Goal: Transaction & Acquisition: Purchase product/service

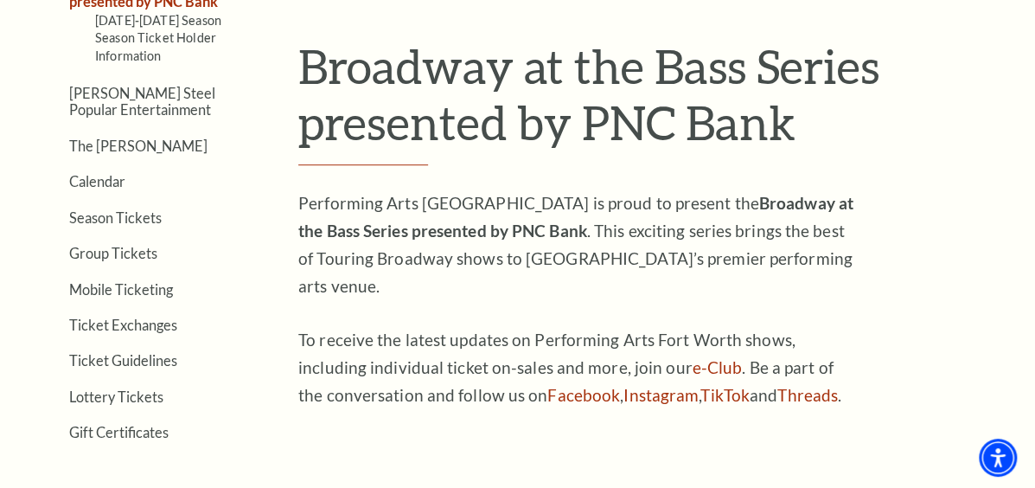
scroll to position [485, 0]
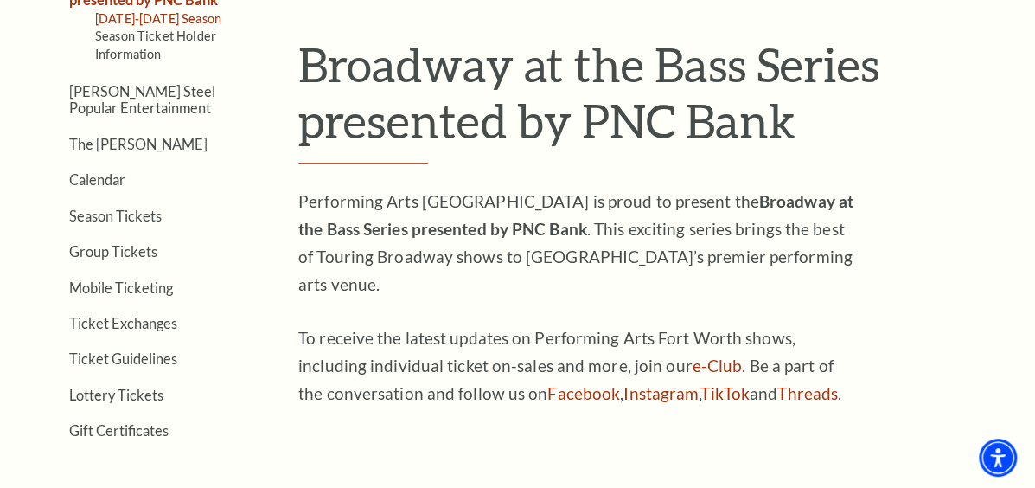
click at [166, 22] on link "[DATE]-[DATE] Season" at bounding box center [158, 18] width 126 height 15
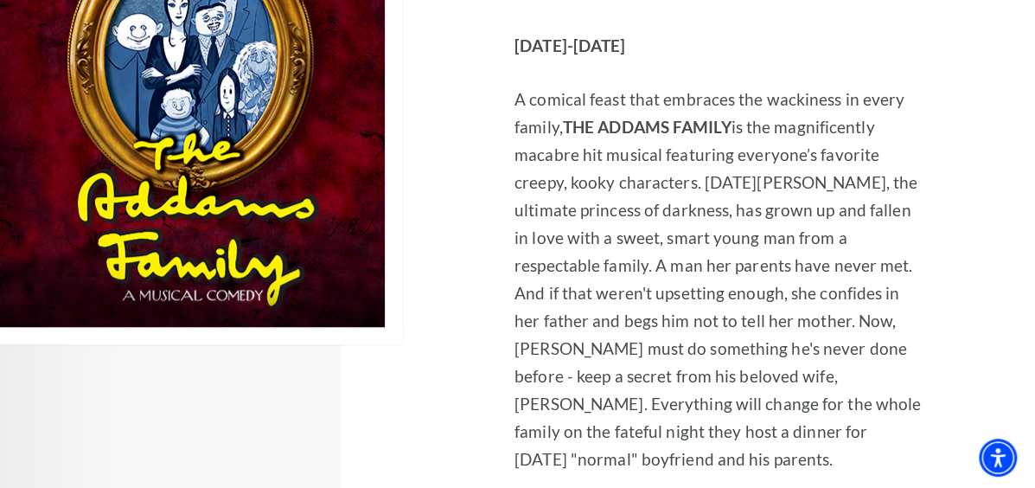
scroll to position [3546, 0]
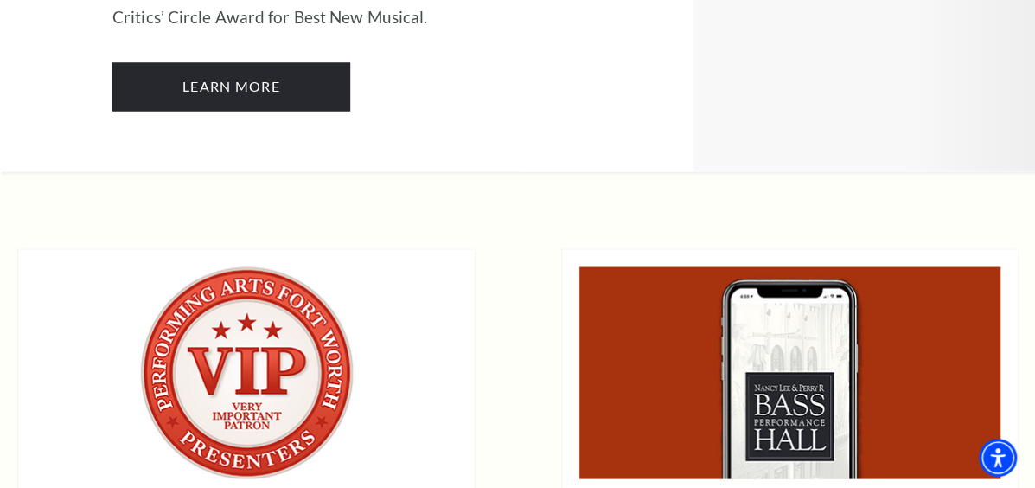
scroll to position [13872, 0]
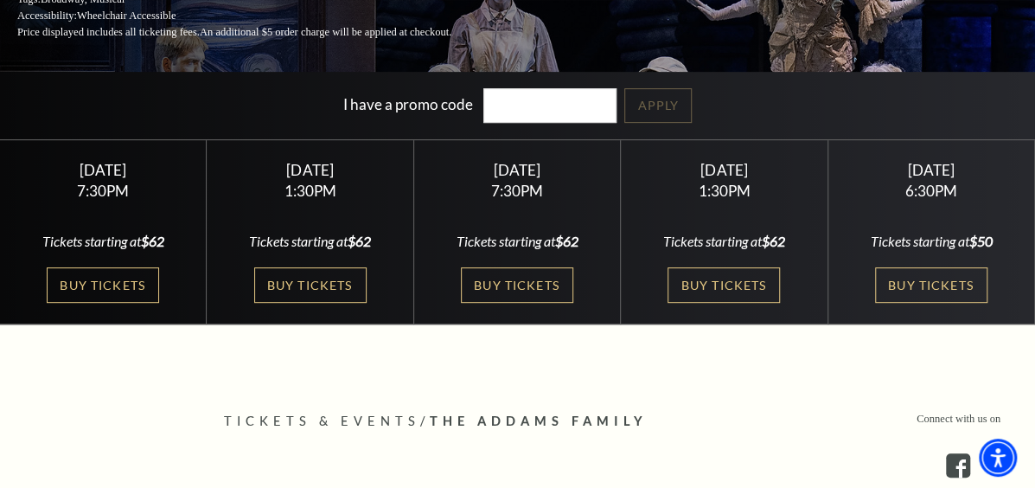
scroll to position [302, 0]
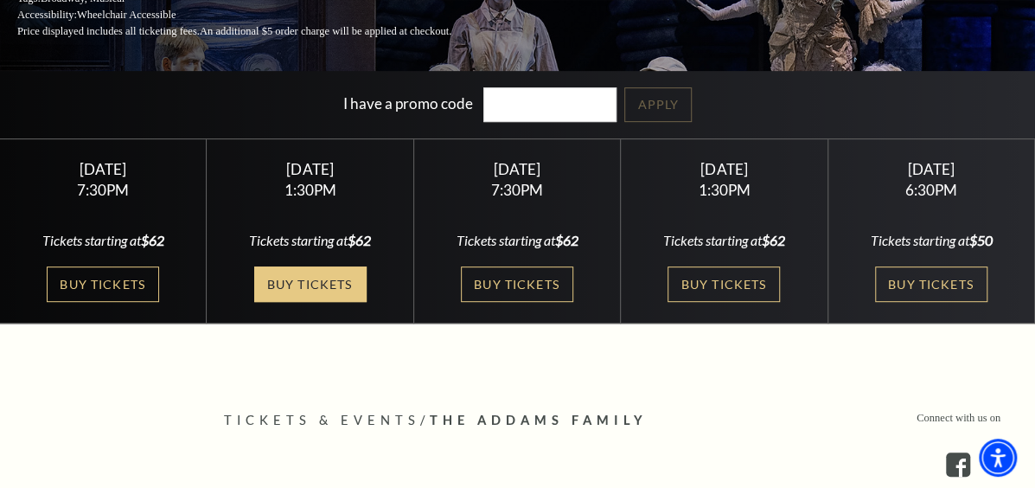
click at [256, 297] on link "Buy Tickets" at bounding box center [310, 283] width 112 height 35
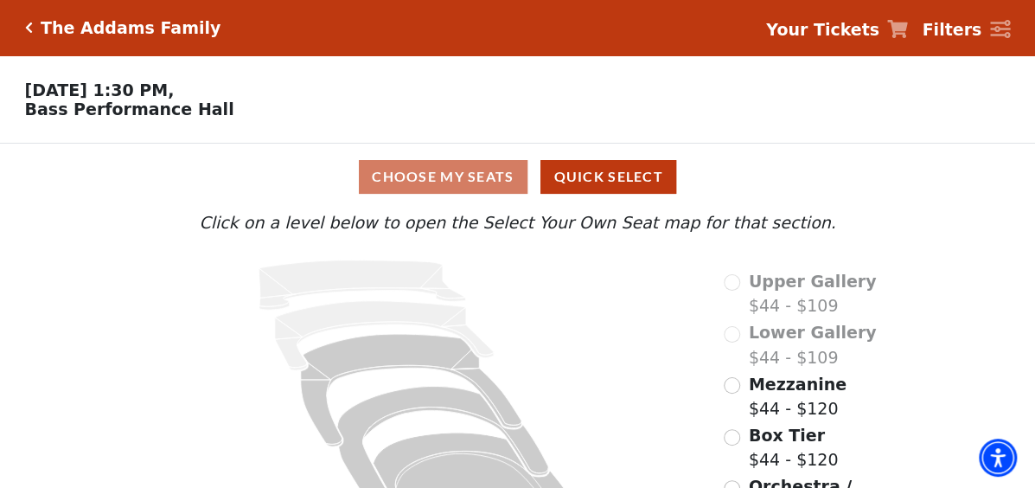
scroll to position [85, 0]
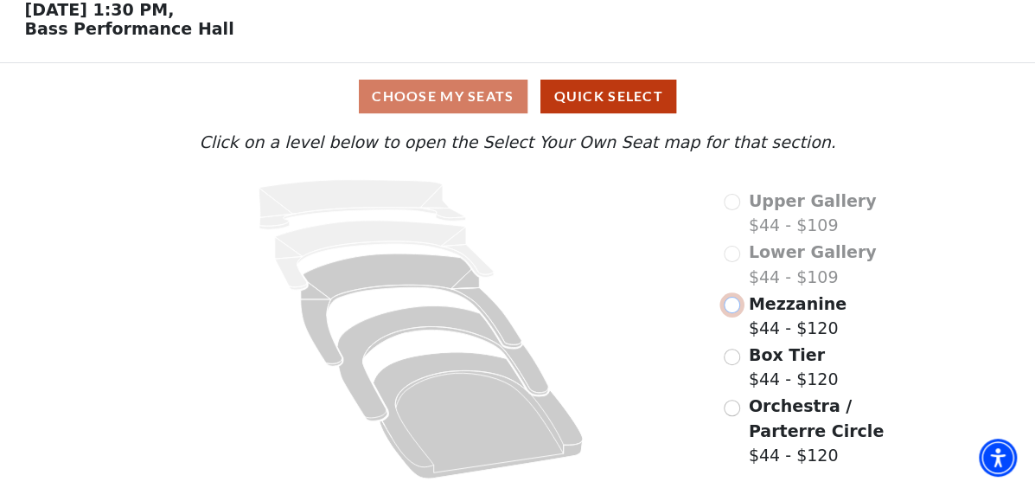
click at [737, 307] on input "Mezzanine$44 - $120\a" at bounding box center [732, 305] width 16 height 16
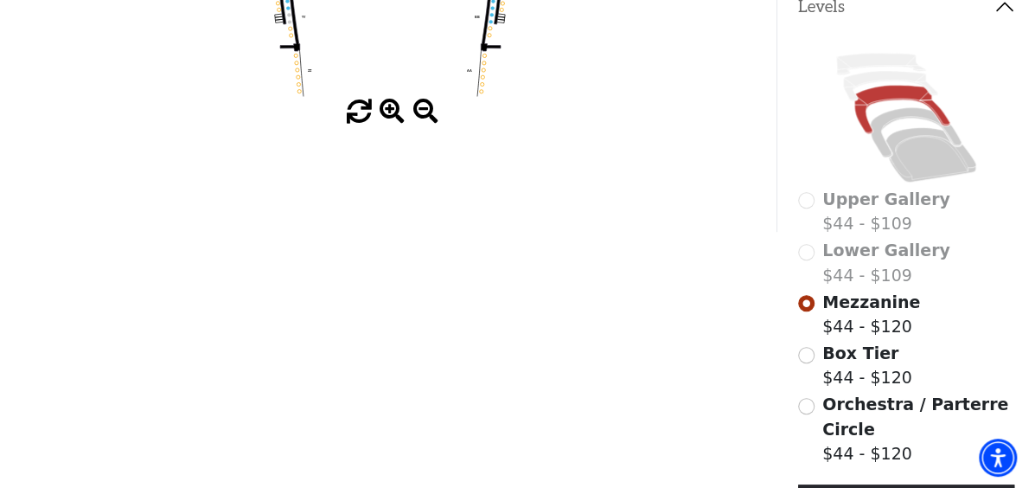
scroll to position [401, 0]
click at [805, 353] on input "Box Tier$44 - $120\a" at bounding box center [806, 354] width 16 height 16
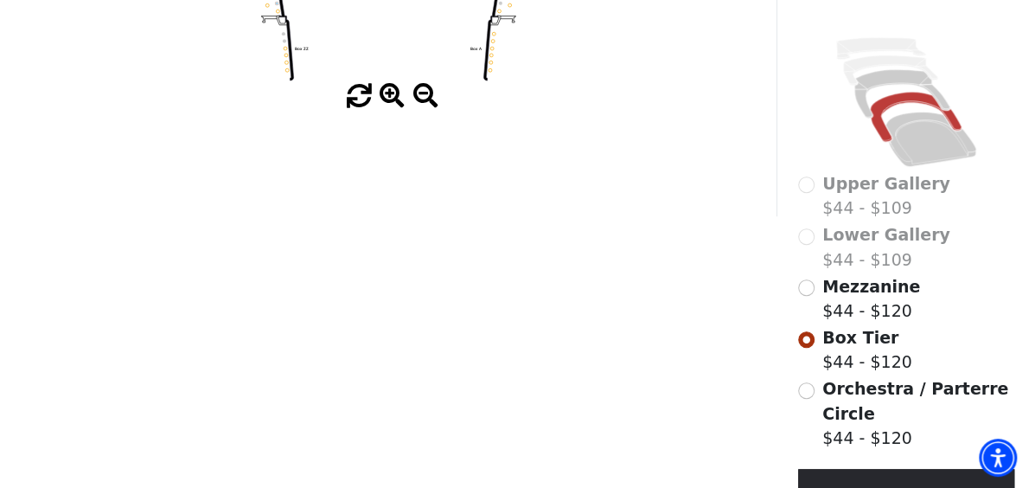
scroll to position [416, 0]
click at [806, 387] on input "Orchestra / Parterre Circle$44 - $120\a" at bounding box center [806, 389] width 16 height 16
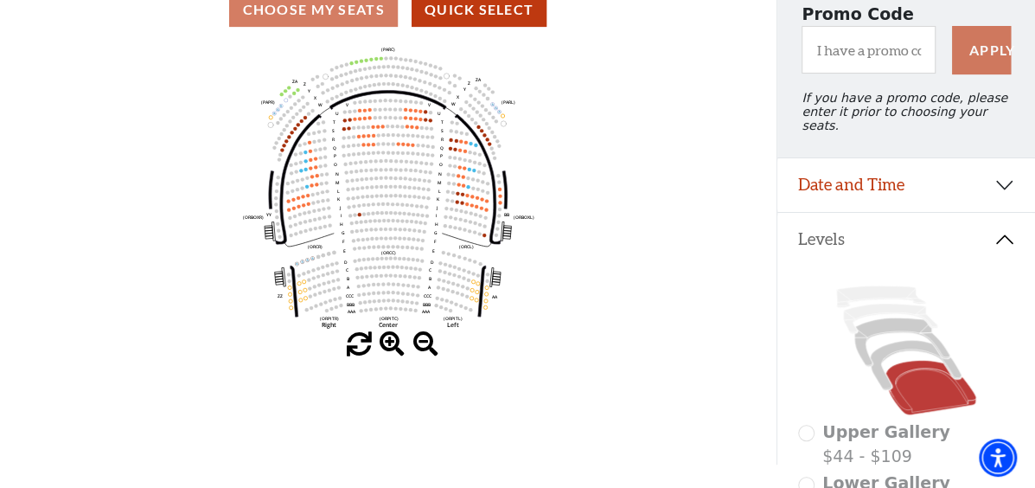
scroll to position [173, 0]
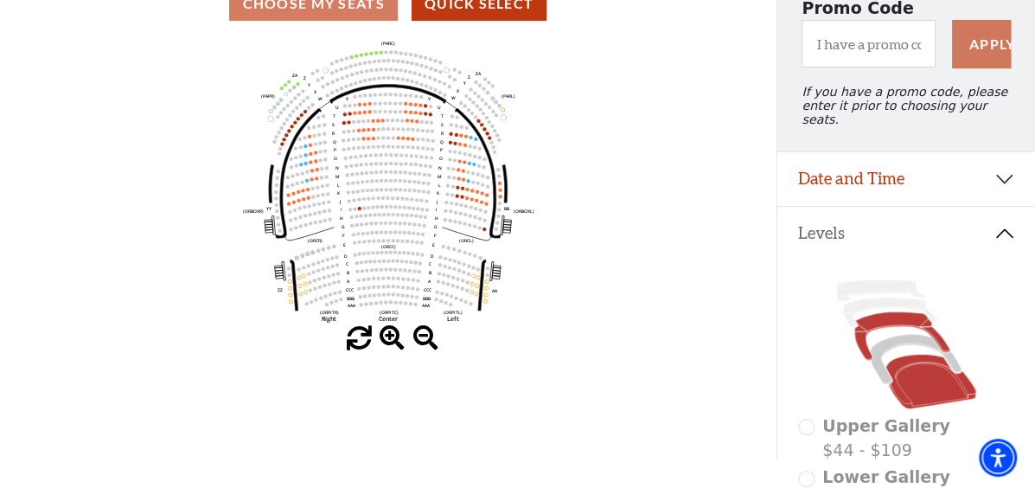
click at [891, 314] on icon at bounding box center [902, 336] width 95 height 48
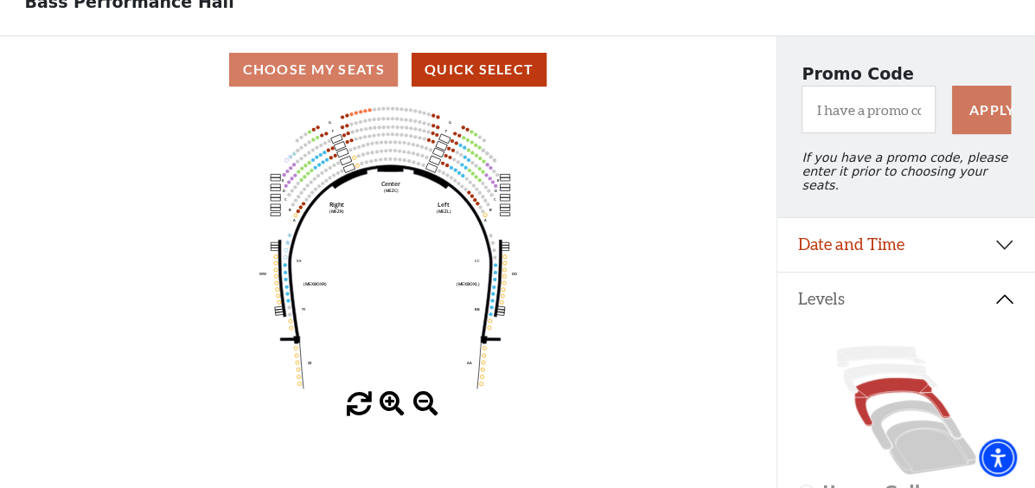
scroll to position [0, 0]
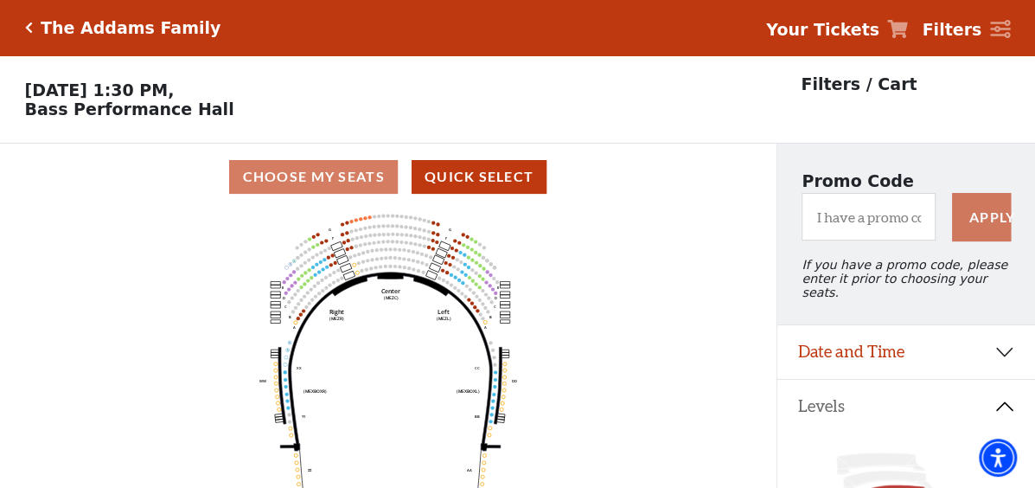
click at [28, 27] on icon "Click here to go back to filters" at bounding box center [29, 28] width 8 height 12
